Goal: Information Seeking & Learning: Learn about a topic

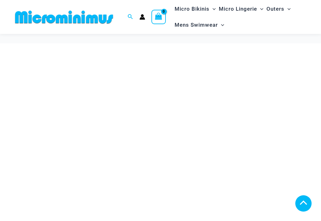
scroll to position [300, 0]
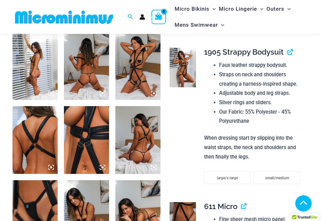
scroll to position [248, 0]
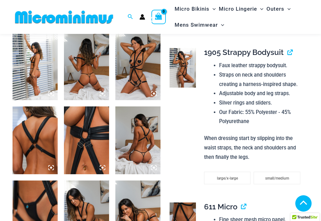
click at [75, 137] on img at bounding box center [86, 140] width 45 height 68
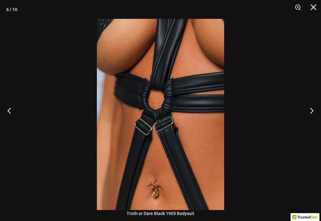
click at [8, 114] on button "Previous" at bounding box center [11, 110] width 23 height 31
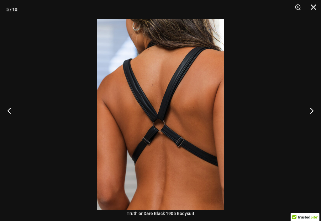
click at [11, 117] on button "Previous" at bounding box center [11, 110] width 23 height 31
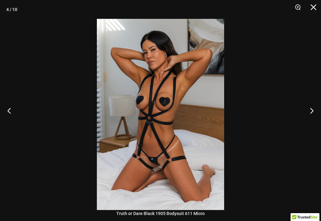
click at [9, 110] on button "Previous" at bounding box center [11, 110] width 23 height 31
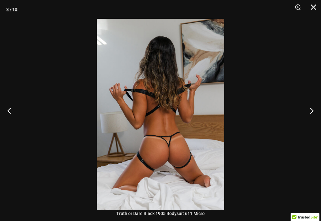
click at [13, 116] on button "Previous" at bounding box center [11, 110] width 23 height 31
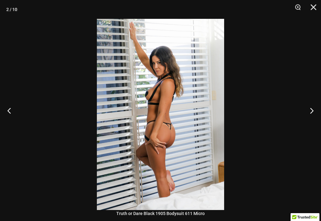
click at [8, 111] on button "Previous" at bounding box center [11, 110] width 23 height 31
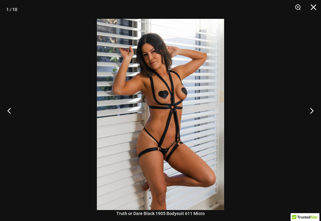
click at [8, 110] on button "Previous" at bounding box center [11, 110] width 23 height 31
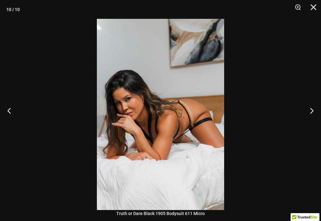
click at [8, 113] on button "Previous" at bounding box center [11, 110] width 23 height 31
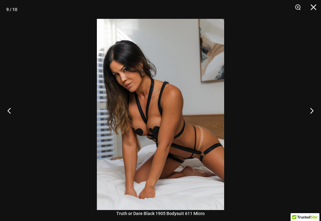
click at [9, 112] on button "Previous" at bounding box center [11, 110] width 23 height 31
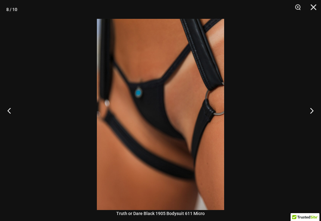
click at [9, 114] on button "Previous" at bounding box center [11, 110] width 23 height 31
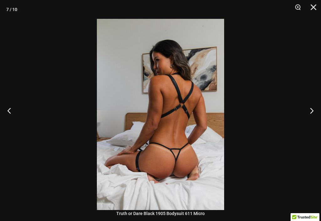
click at [11, 117] on button "Previous" at bounding box center [11, 110] width 23 height 31
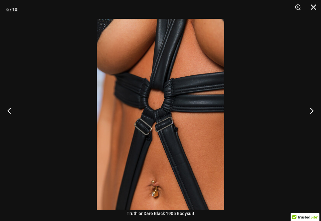
click at [9, 114] on button "Previous" at bounding box center [11, 110] width 23 height 31
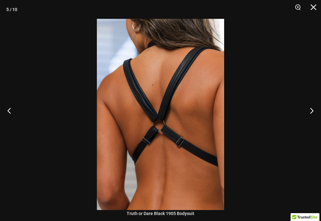
click at [309, 10] on button "Close" at bounding box center [311, 9] width 16 height 19
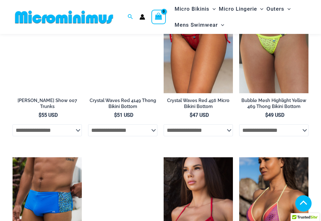
scroll to position [919, 0]
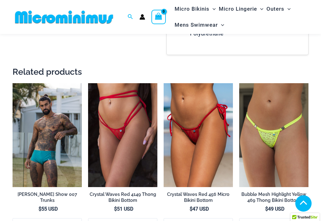
click at [239, 83] on img at bounding box center [239, 83] width 0 height 0
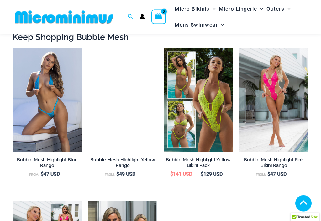
scroll to position [511, 0]
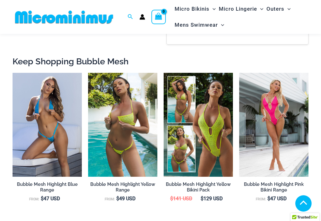
click at [13, 73] on img at bounding box center [13, 73] width 0 height 0
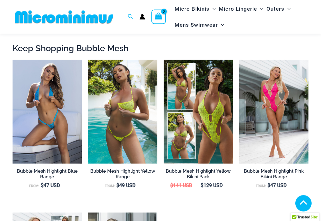
scroll to position [518, 0]
click at [13, 60] on img at bounding box center [13, 60] width 0 height 0
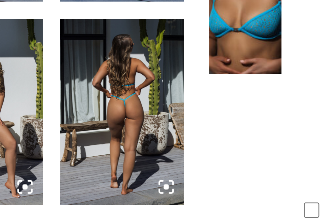
scroll to position [367, 106]
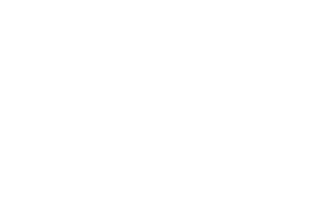
click at [115, 22] on img at bounding box center [137, 21] width 45 height 68
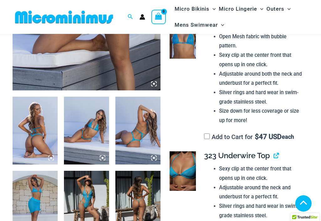
scroll to position [211, 0]
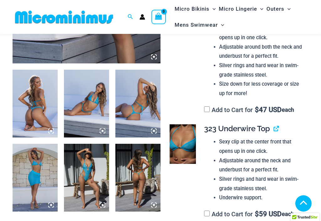
click at [138, 107] on img at bounding box center [137, 104] width 45 height 68
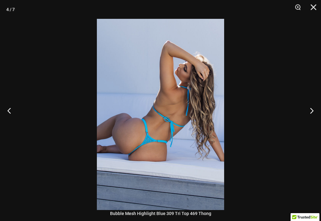
click at [310, 114] on button "Next" at bounding box center [308, 110] width 23 height 31
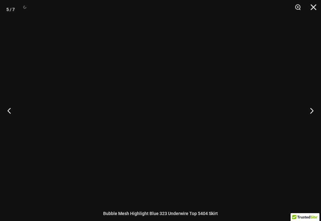
click at [314, 114] on button "Next" at bounding box center [308, 110] width 23 height 31
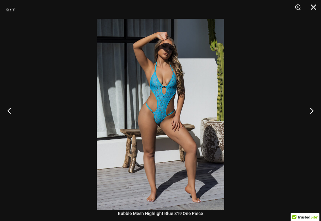
click at [313, 113] on button "Next" at bounding box center [308, 110] width 23 height 31
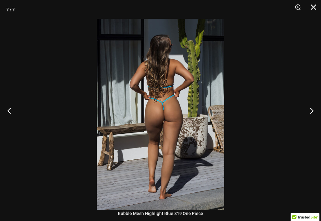
click at [318, 8] on button "Close" at bounding box center [311, 9] width 16 height 19
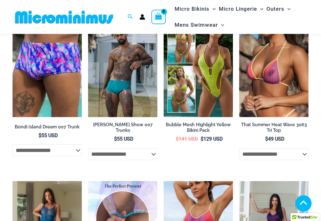
scroll to position [1128, 0]
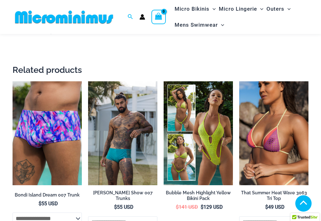
click at [239, 81] on img at bounding box center [239, 81] width 0 height 0
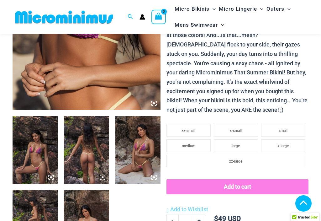
click at [86, 158] on img at bounding box center [86, 150] width 45 height 68
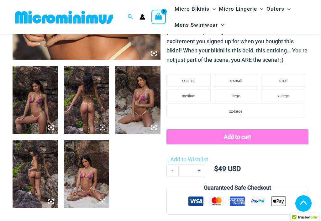
scroll to position [214, 0]
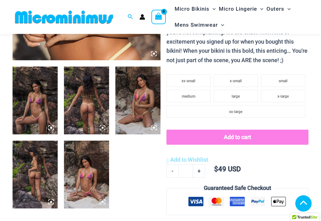
click at [89, 108] on img at bounding box center [86, 100] width 45 height 68
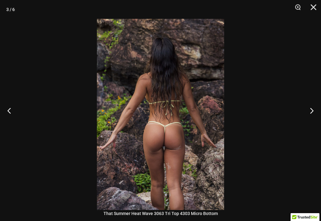
click at [9, 119] on button "Previous" at bounding box center [11, 110] width 23 height 31
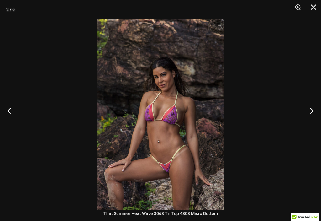
click at [17, 115] on button "Previous" at bounding box center [11, 110] width 23 height 31
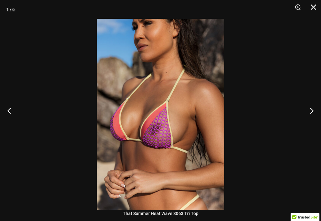
click at [9, 116] on button "Previous" at bounding box center [11, 110] width 23 height 31
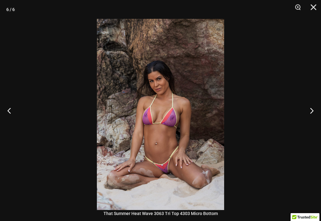
click at [10, 113] on button "Previous" at bounding box center [11, 110] width 23 height 31
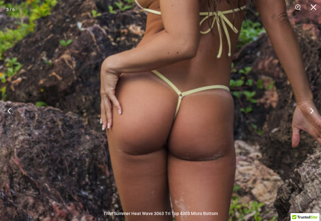
scroll to position [222, 0]
click at [313, 7] on button "Close" at bounding box center [311, 9] width 16 height 19
